Goal: Entertainment & Leisure: Browse casually

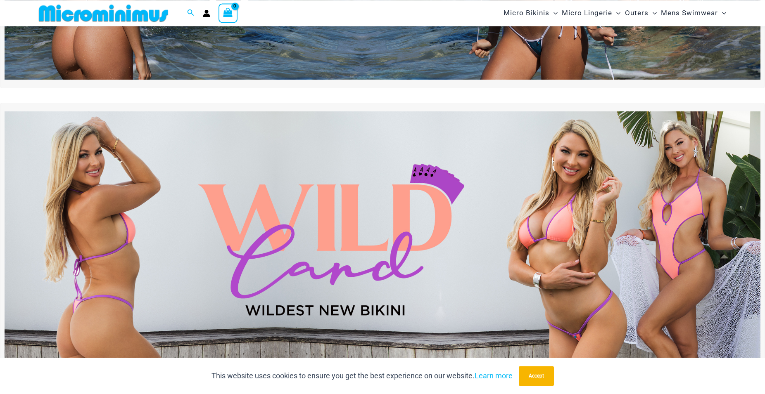
scroll to position [246, 0]
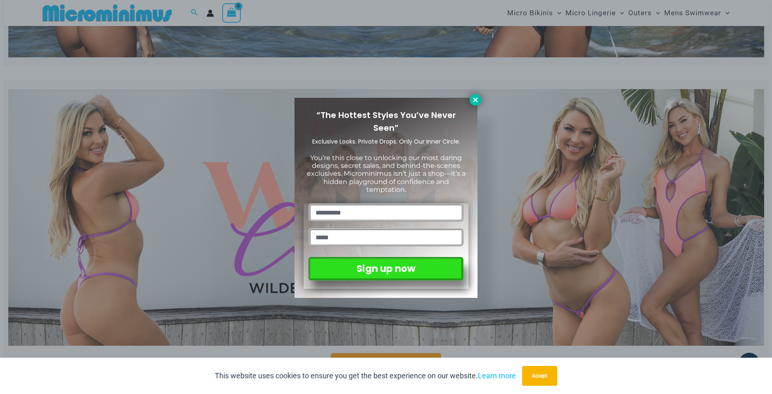
click at [474, 101] on icon at bounding box center [475, 99] width 5 height 5
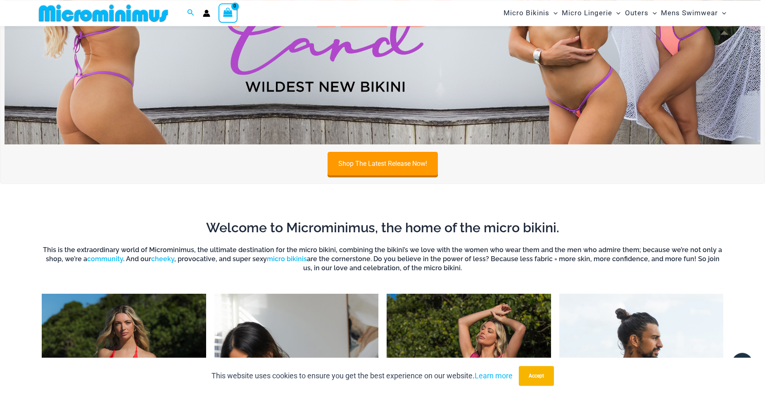
scroll to position [466, 0]
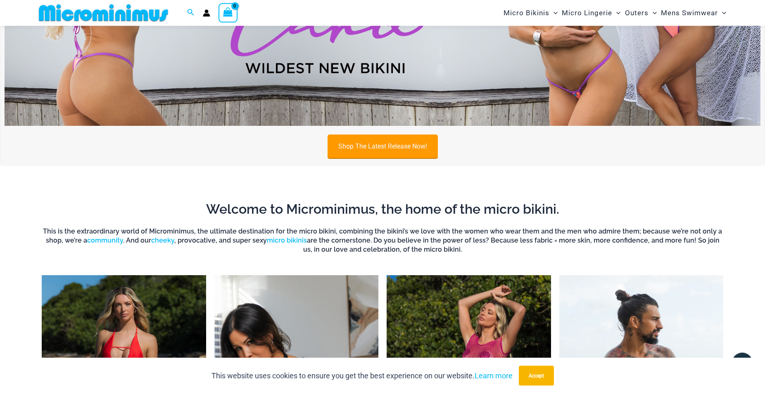
click at [367, 145] on link "Shop The Latest Release Now!" at bounding box center [382, 147] width 110 height 24
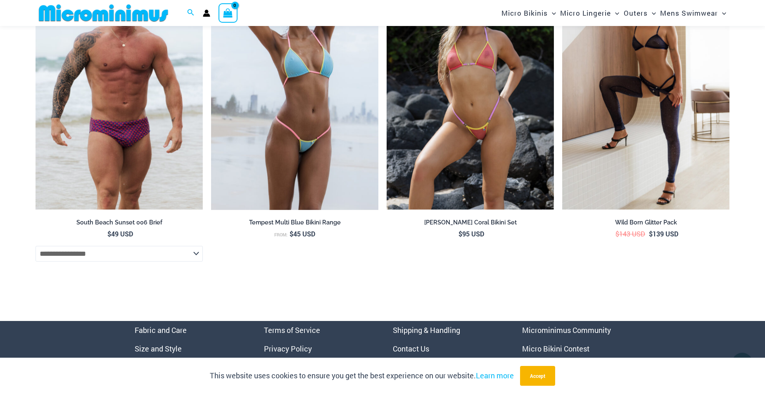
scroll to position [2907, 0]
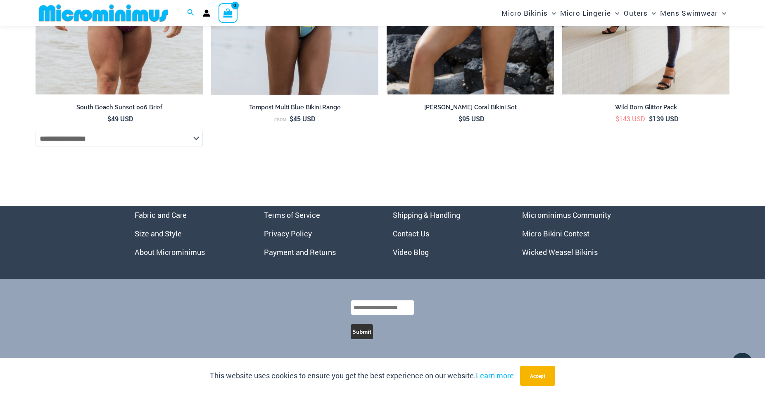
click at [406, 251] on link "Video Blog" at bounding box center [411, 252] width 36 height 10
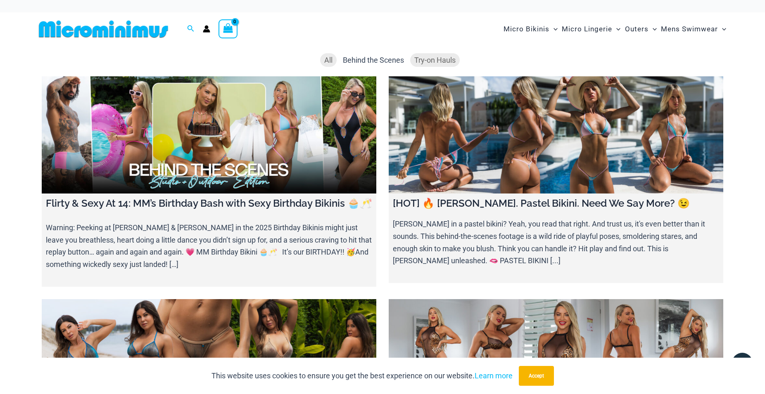
click at [434, 57] on span "Try-on Hauls" at bounding box center [434, 60] width 41 height 9
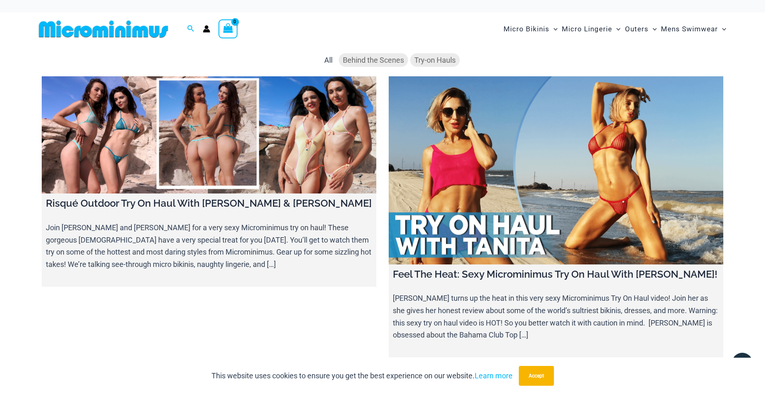
click at [375, 59] on span "Behind the Scenes" at bounding box center [373, 60] width 61 height 9
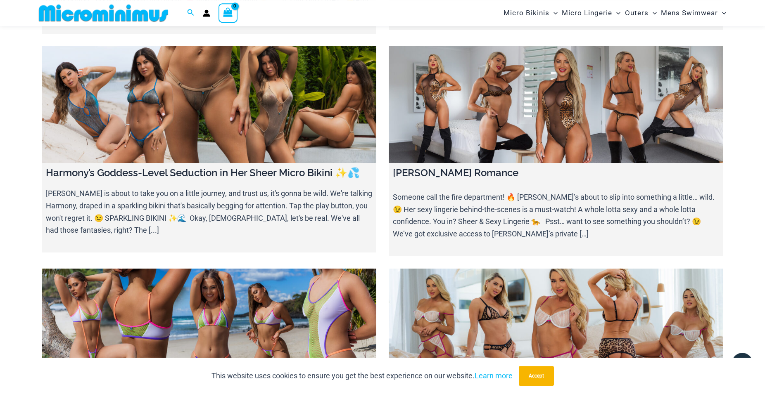
scroll to position [245, 0]
